Goal: Check status: Check status

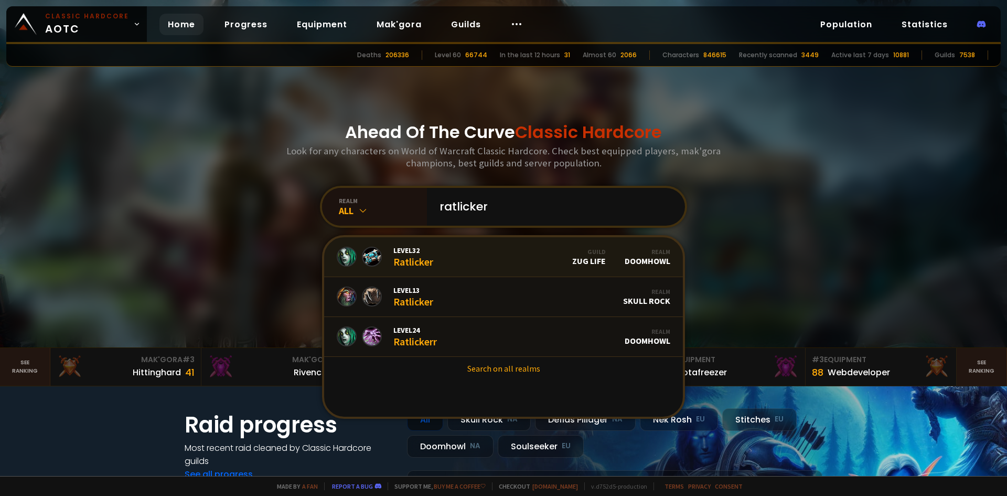
type input "ratlicker"
click at [468, 248] on link "Level 32 Ratlicker Guild Zug Life Realm Doomhowl" at bounding box center [503, 257] width 359 height 40
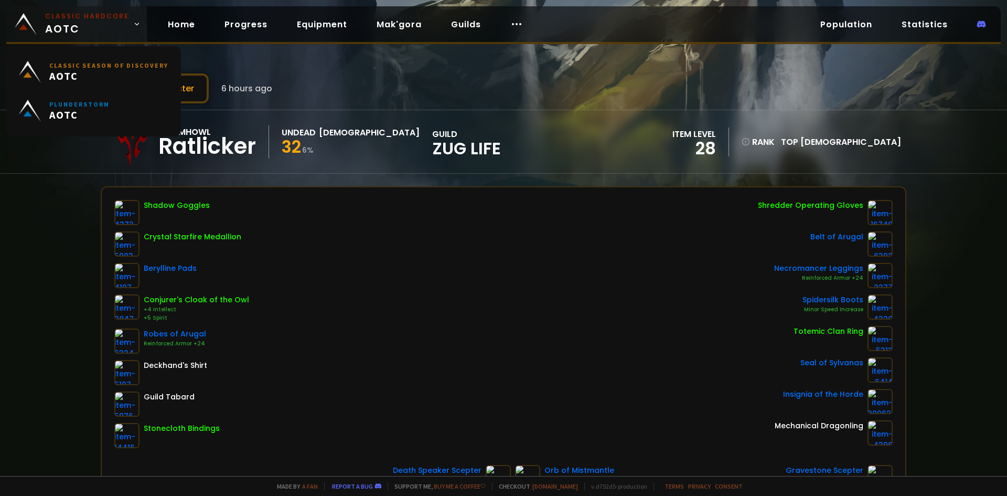
click at [110, 14] on small "Classic Hardcore" at bounding box center [87, 16] width 84 height 9
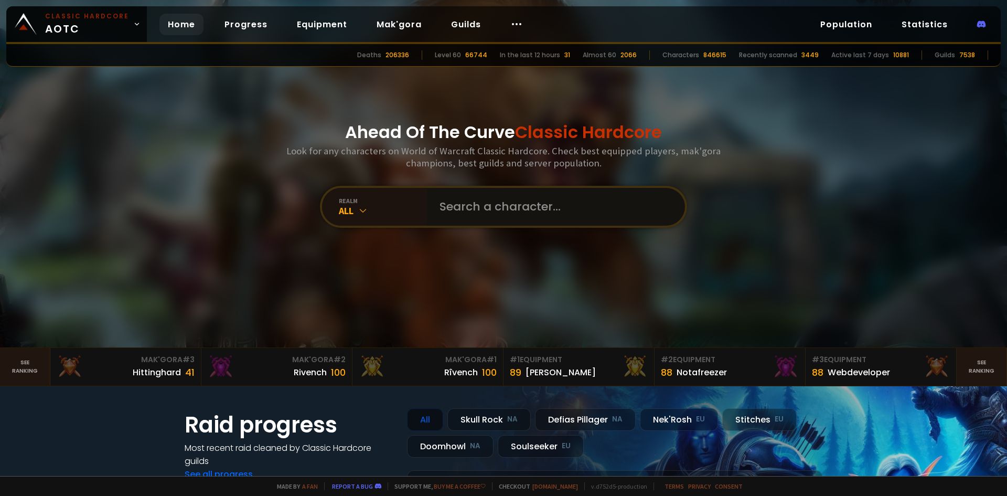
click at [508, 211] on input "text" at bounding box center [552, 207] width 239 height 38
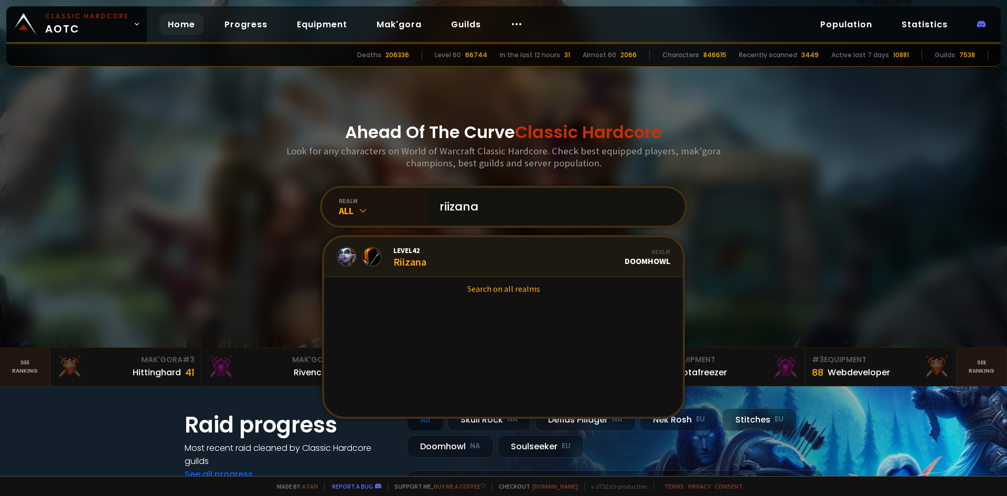
type input "riizana"
click at [464, 254] on link "Level 42 Riizana Realm Doomhowl" at bounding box center [503, 257] width 359 height 40
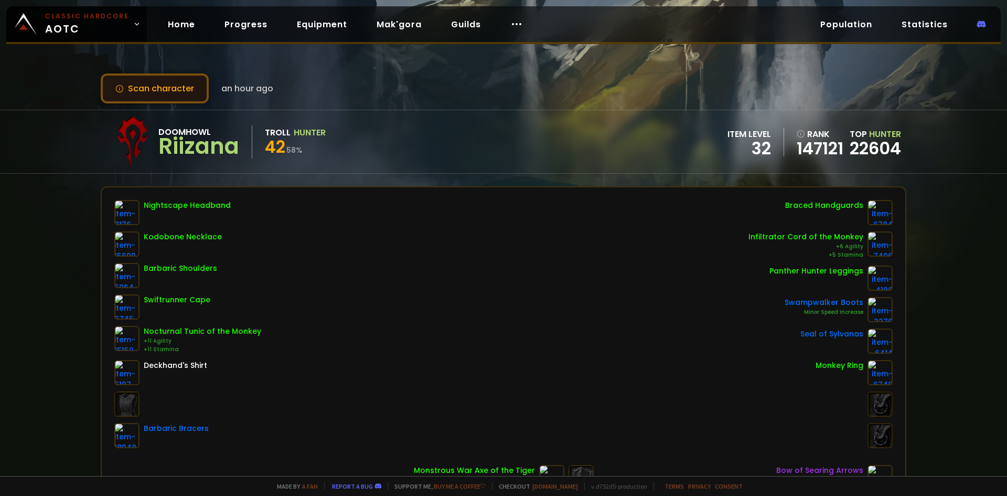
click at [189, 93] on button "Scan character" at bounding box center [155, 88] width 108 height 30
